Goal: Information Seeking & Learning: Check status

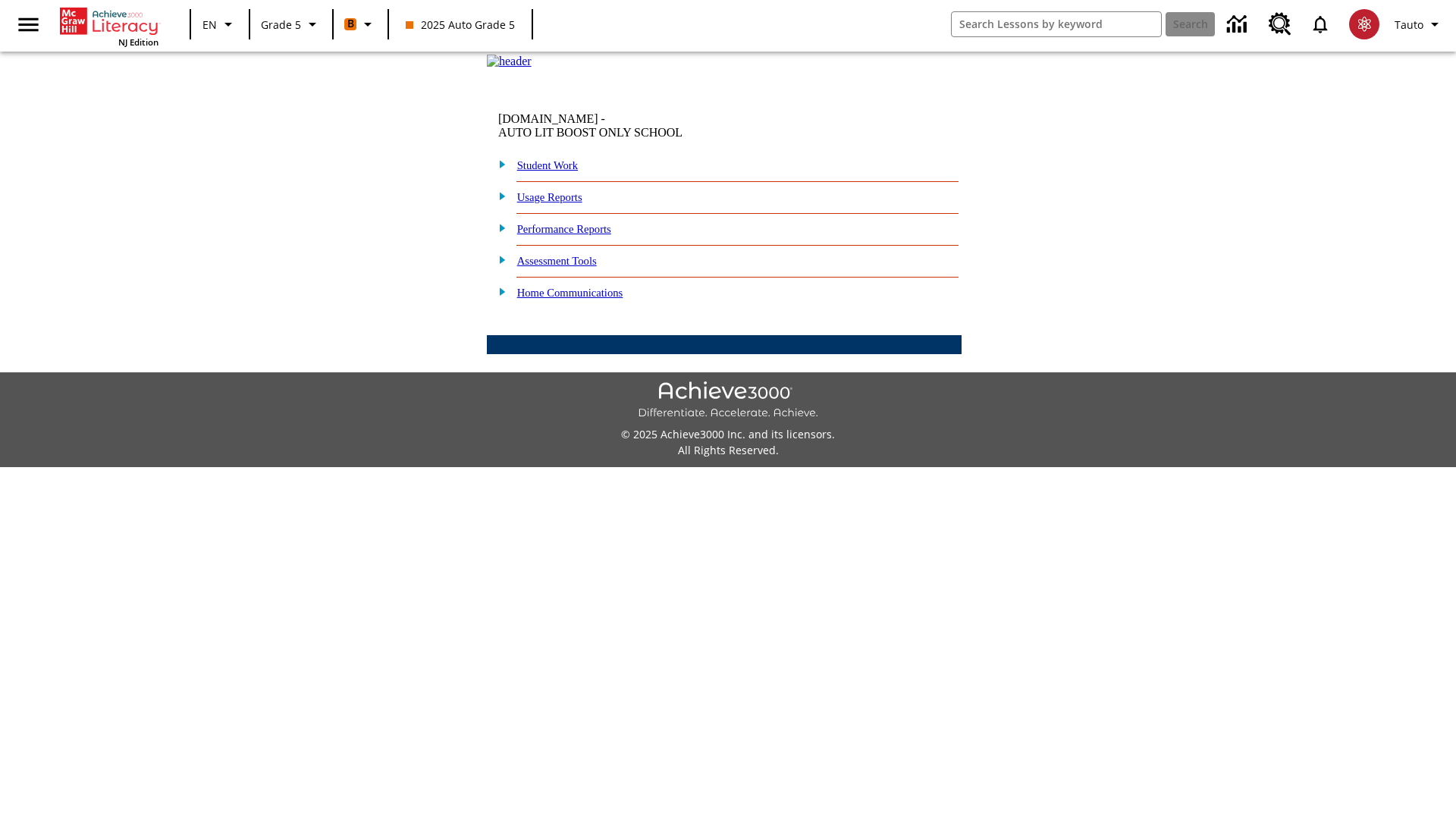
click at [580, 235] on link "Performance Reports" at bounding box center [564, 228] width 94 height 13
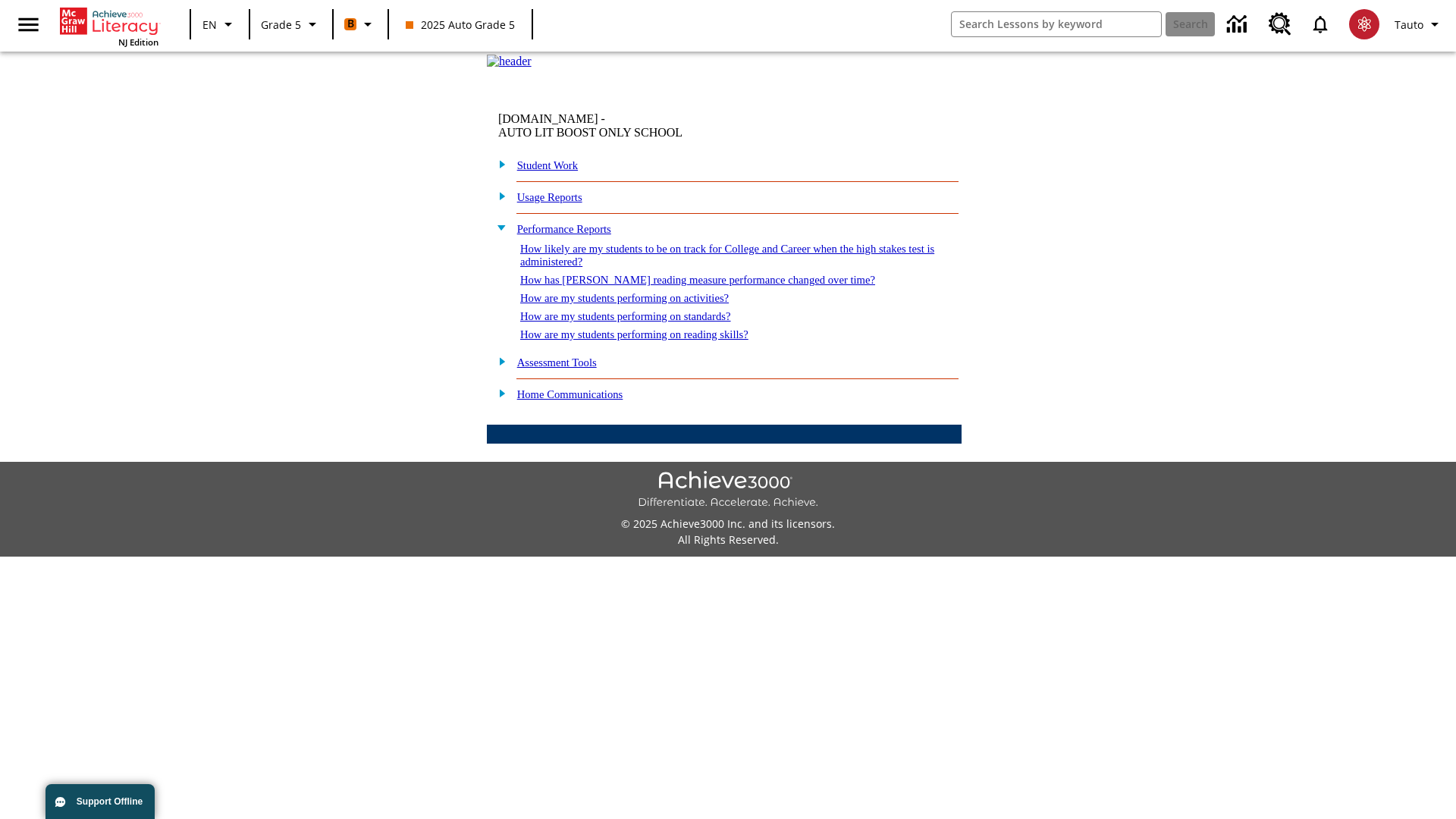
click at [641, 323] on link "How are my students performing on standards?" at bounding box center [625, 316] width 211 height 13
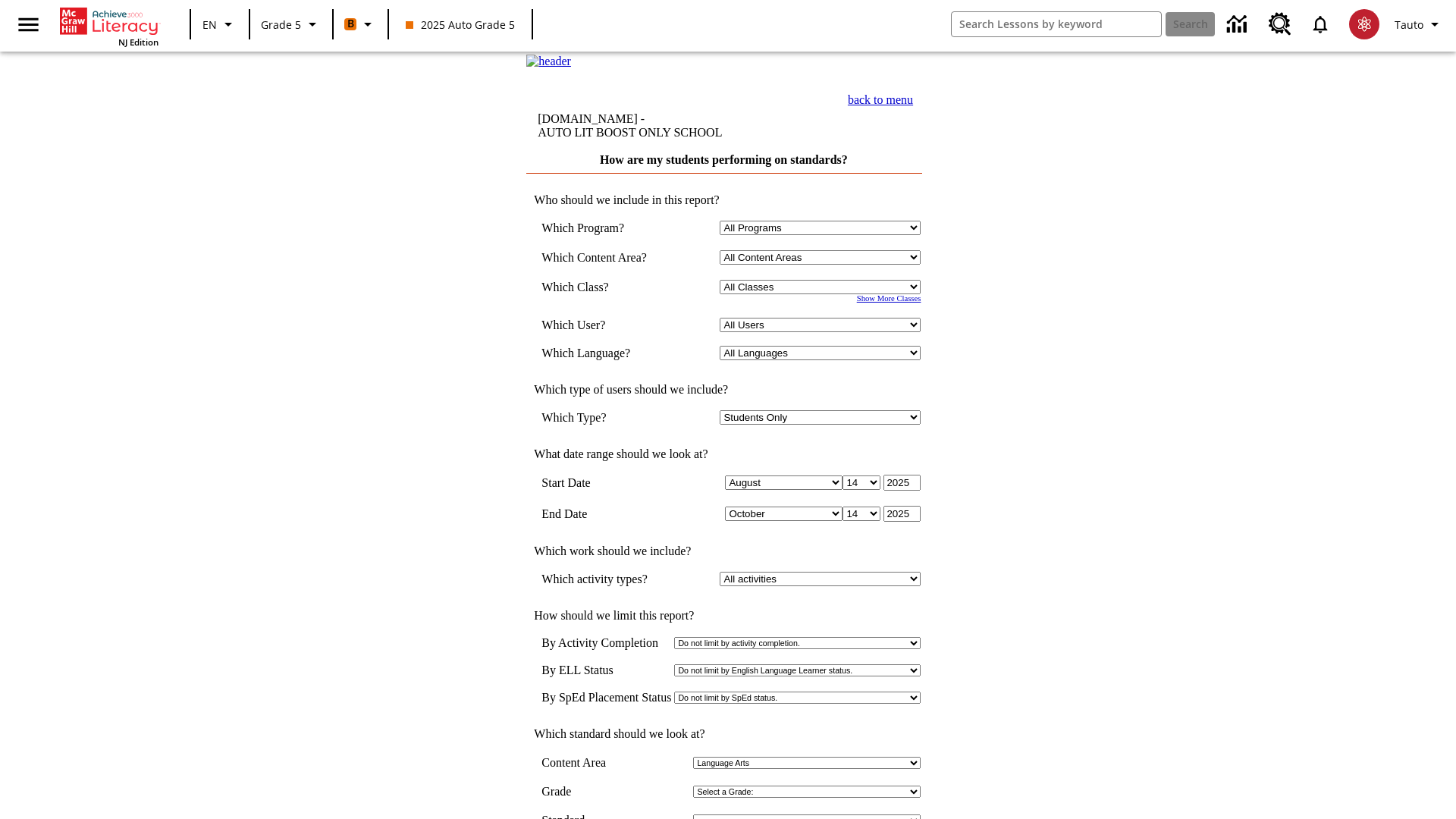
click at [823, 295] on select "Select a Class: All Classes 2025 Auto Grade 5 OL 2025 Auto Grade 6" at bounding box center [819, 287] width 201 height 14
select select "11133131"
click at [823, 332] on select "All Users Cat, Sautoen Cat, Sautoes Cat1, Sautoss Donotlogin, Sautoen Twoschool…" at bounding box center [819, 325] width 201 height 14
select select "21437107"
